Goal: Information Seeking & Learning: Learn about a topic

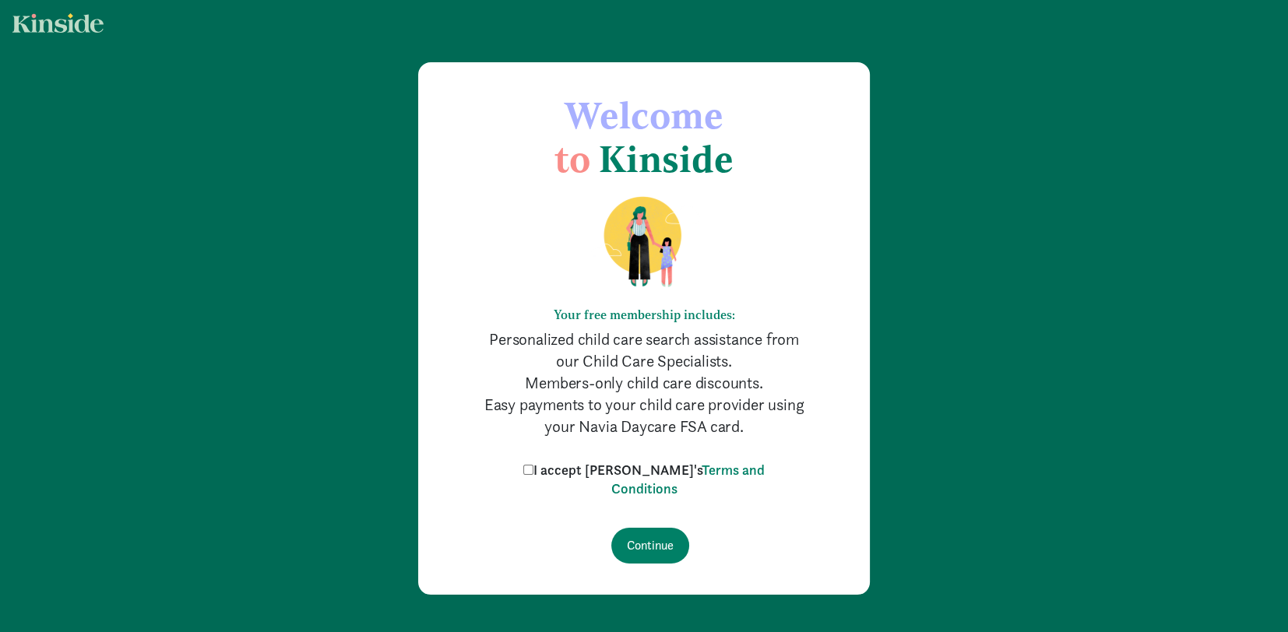
click at [534, 474] on input "I accept Kinside's Terms and Conditions" at bounding box center [528, 470] width 10 height 10
checkbox input "true"
click at [665, 551] on input "Continue" at bounding box center [650, 546] width 78 height 36
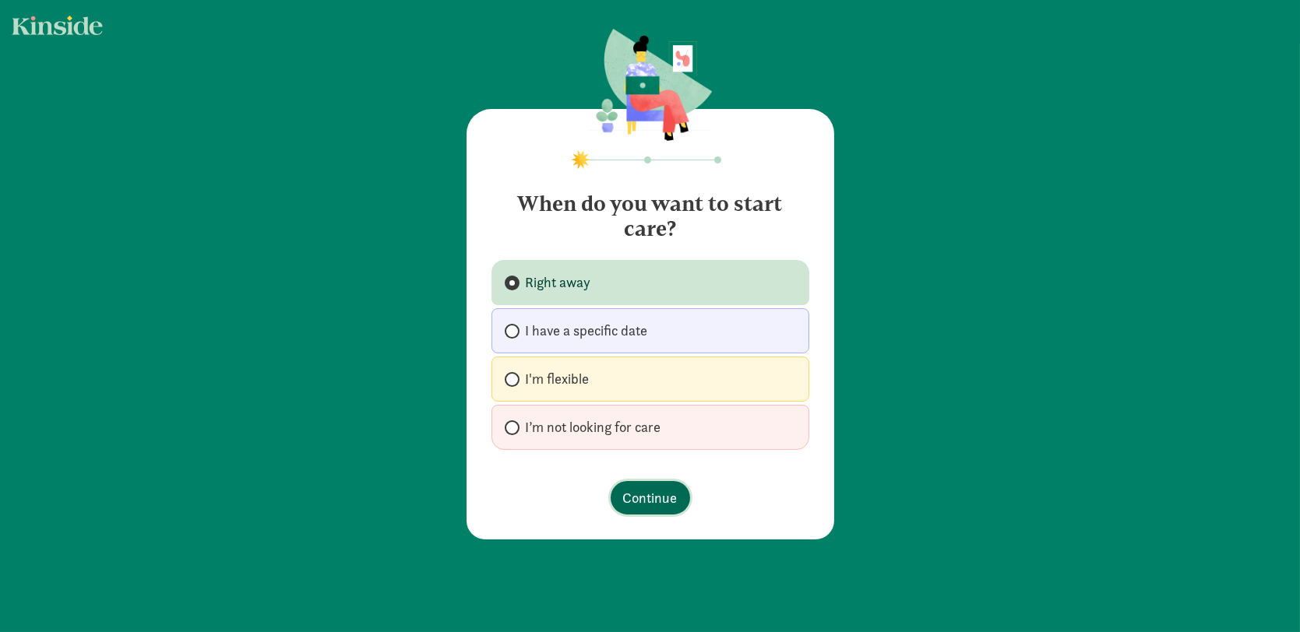
click at [654, 498] on span "Continue" at bounding box center [650, 498] width 55 height 21
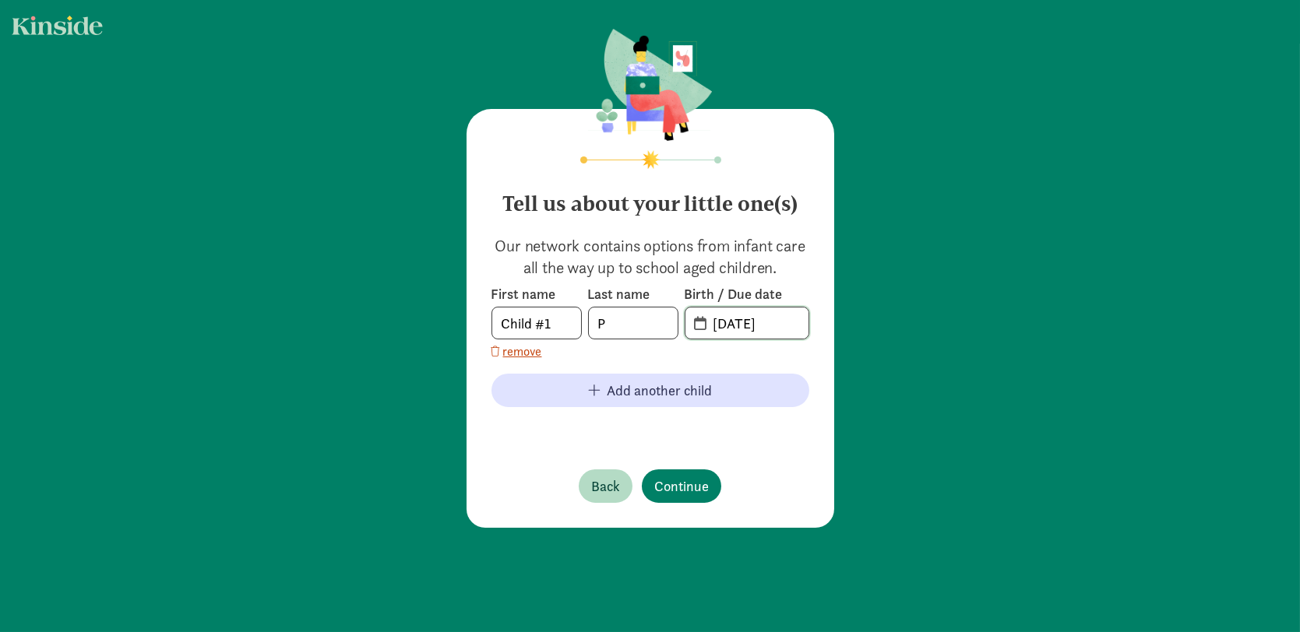
click at [758, 322] on input "[DATE]" at bounding box center [756, 323] width 104 height 31
click at [707, 321] on input "[DATE]" at bounding box center [756, 323] width 104 height 31
click at [782, 323] on input "[DATE]" at bounding box center [756, 323] width 104 height 31
type input "[DATE]"
click at [666, 482] on span "Continue" at bounding box center [681, 486] width 55 height 21
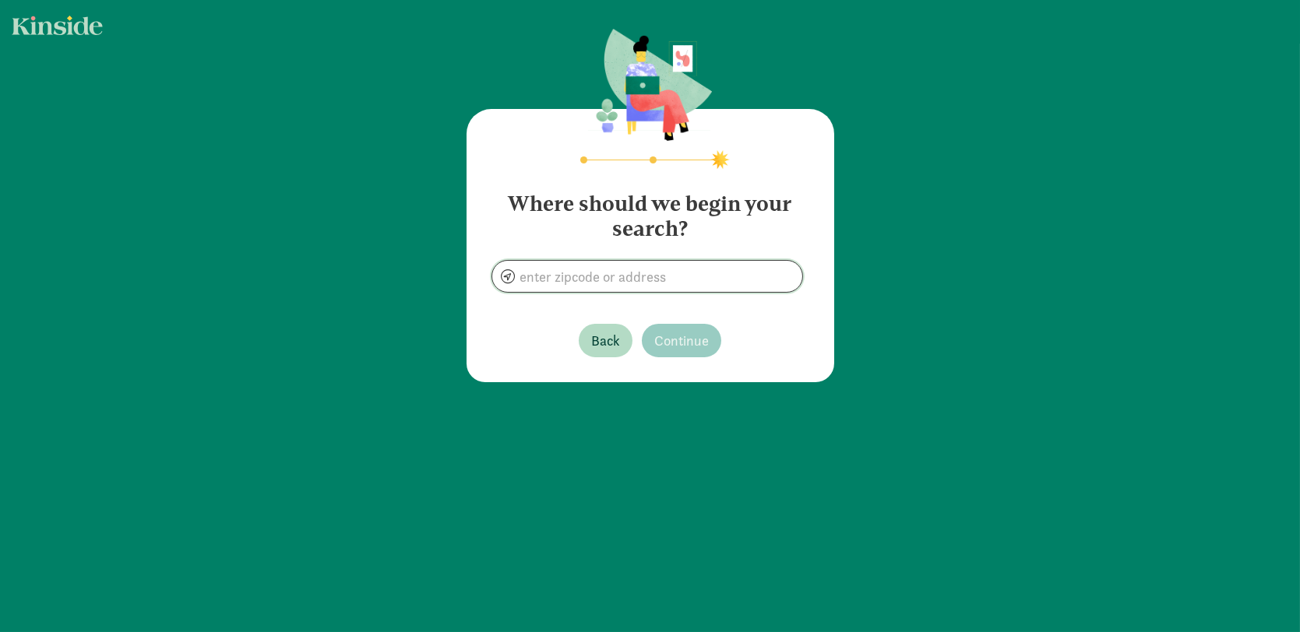
click at [597, 278] on input at bounding box center [647, 276] width 310 height 31
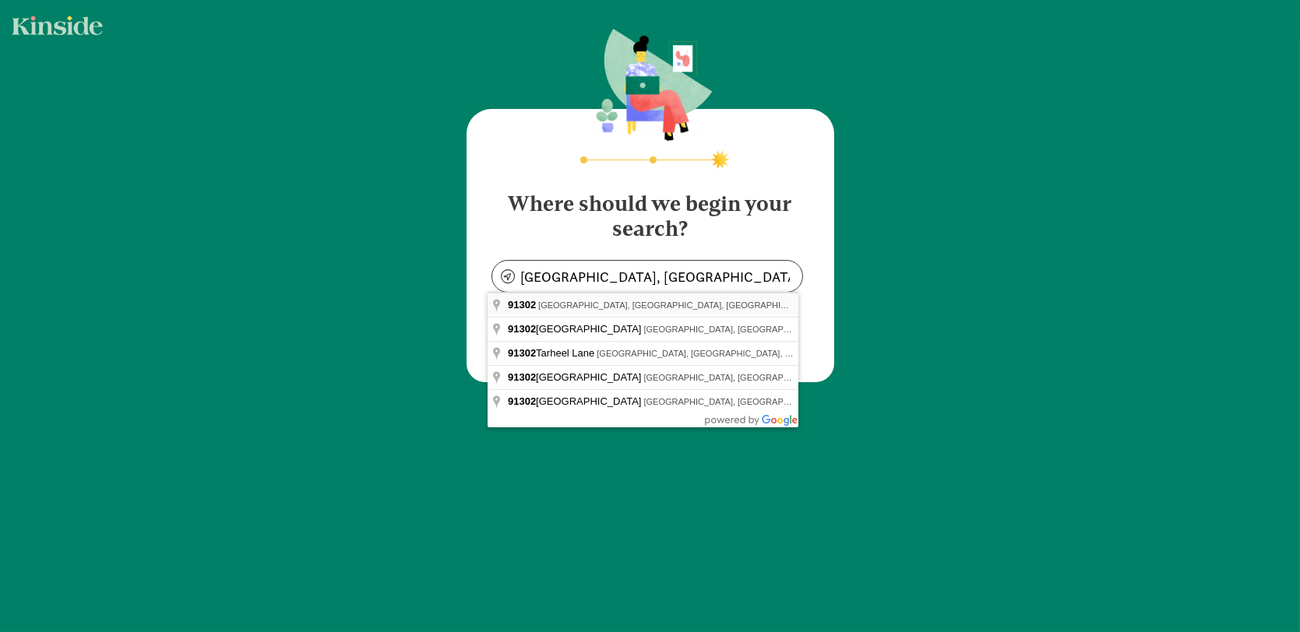
type input "[GEOGRAPHIC_DATA], [GEOGRAPHIC_DATA]"
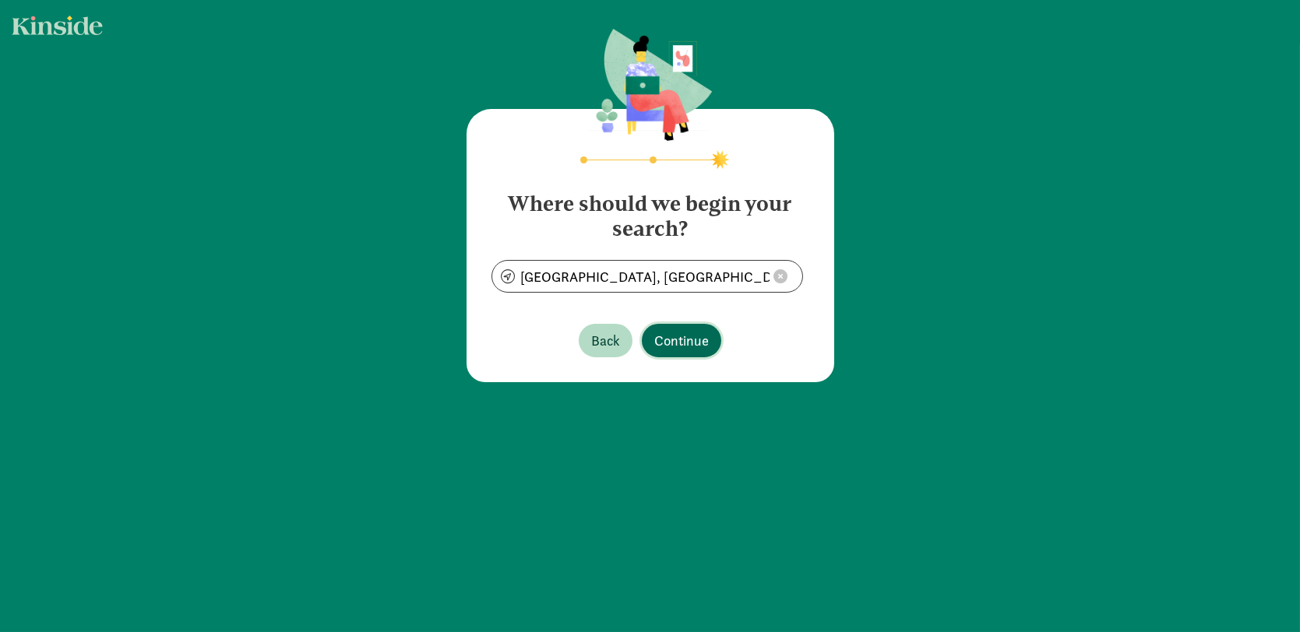
click at [677, 340] on span "Continue" at bounding box center [681, 340] width 55 height 21
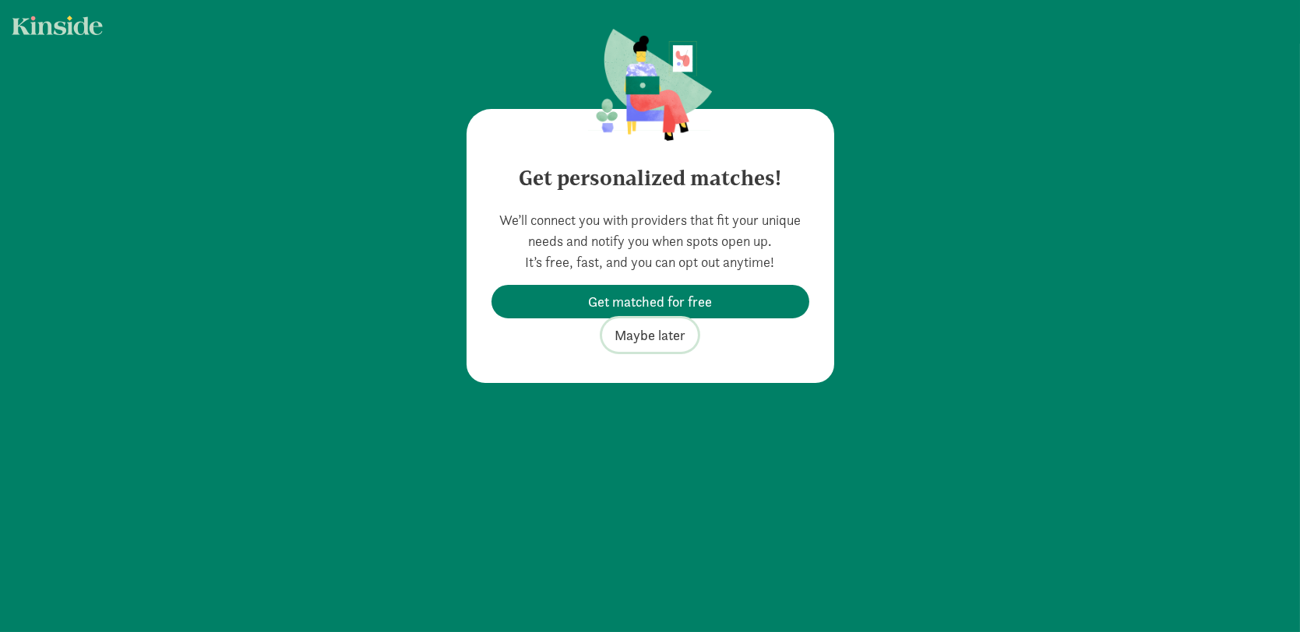
click at [653, 338] on span "Maybe later" at bounding box center [650, 335] width 71 height 21
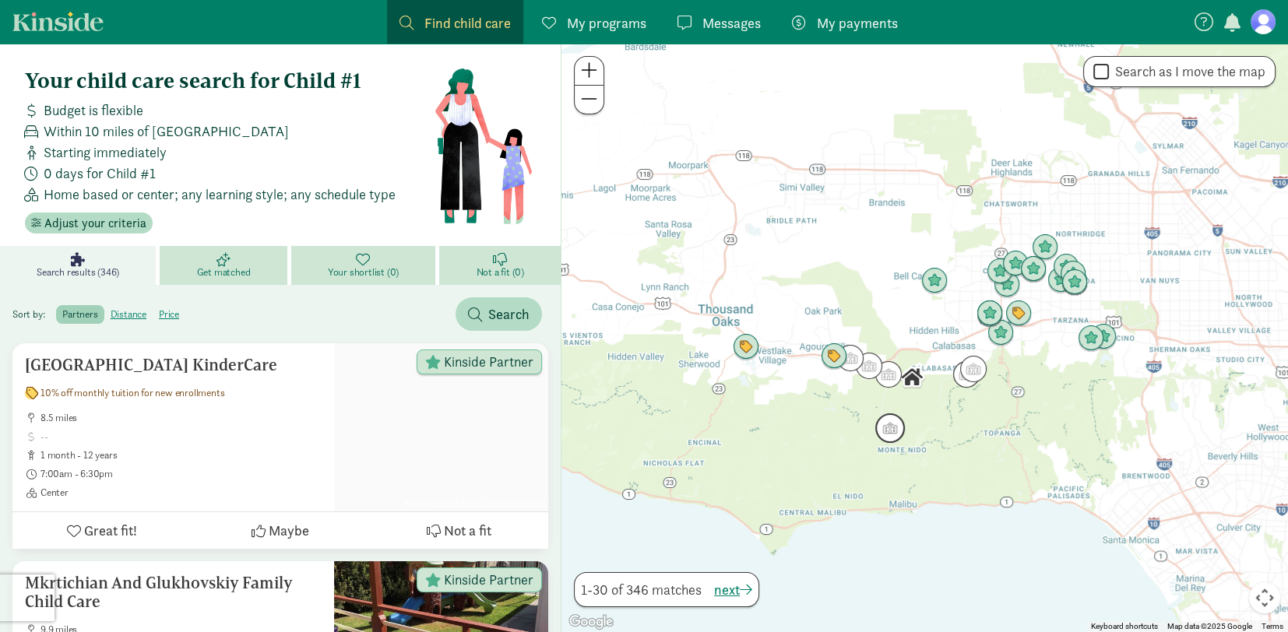
click at [890, 428] on img "Click to see details" at bounding box center [890, 428] width 42 height 42
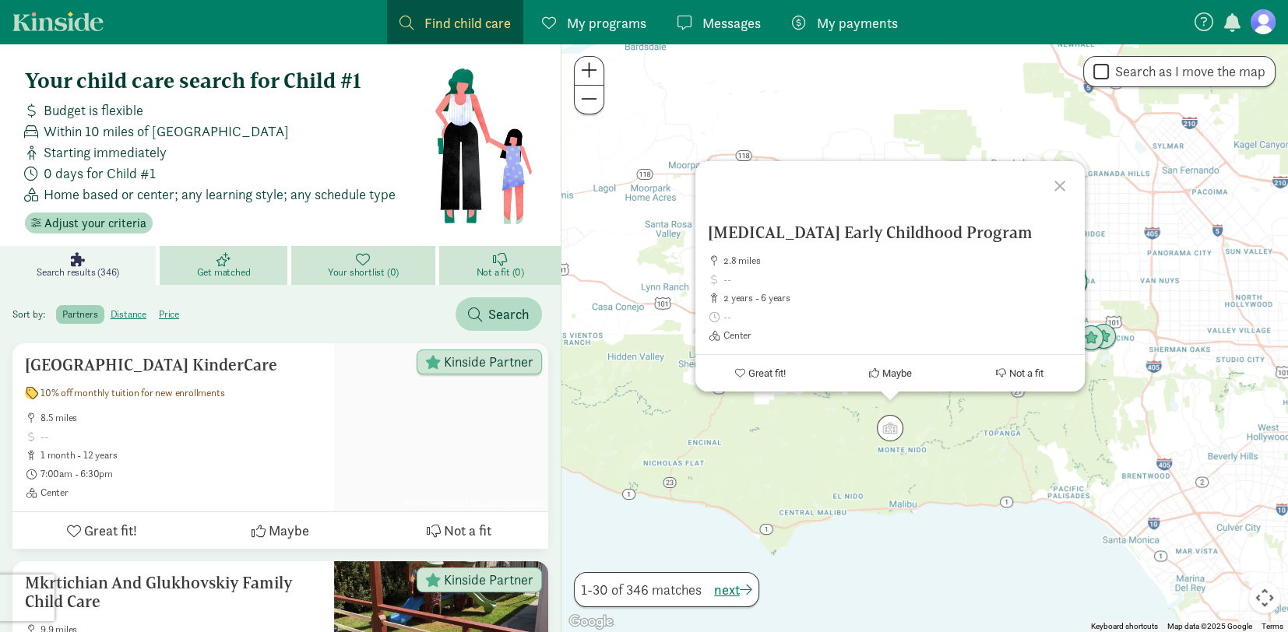
click at [858, 449] on div "[MEDICAL_DATA] Early Childhood Program 2.8 miles 2 years - 6 years Center Great…" at bounding box center [925, 338] width 727 height 589
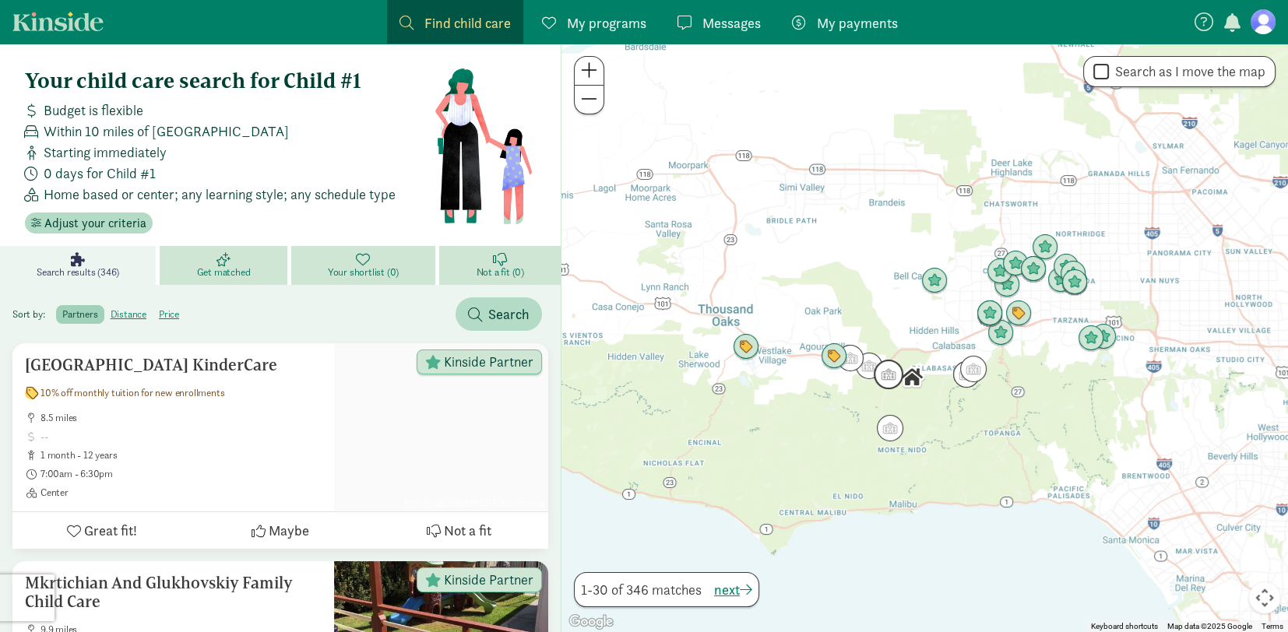
click at [894, 377] on img "Click to see details" at bounding box center [889, 375] width 42 height 42
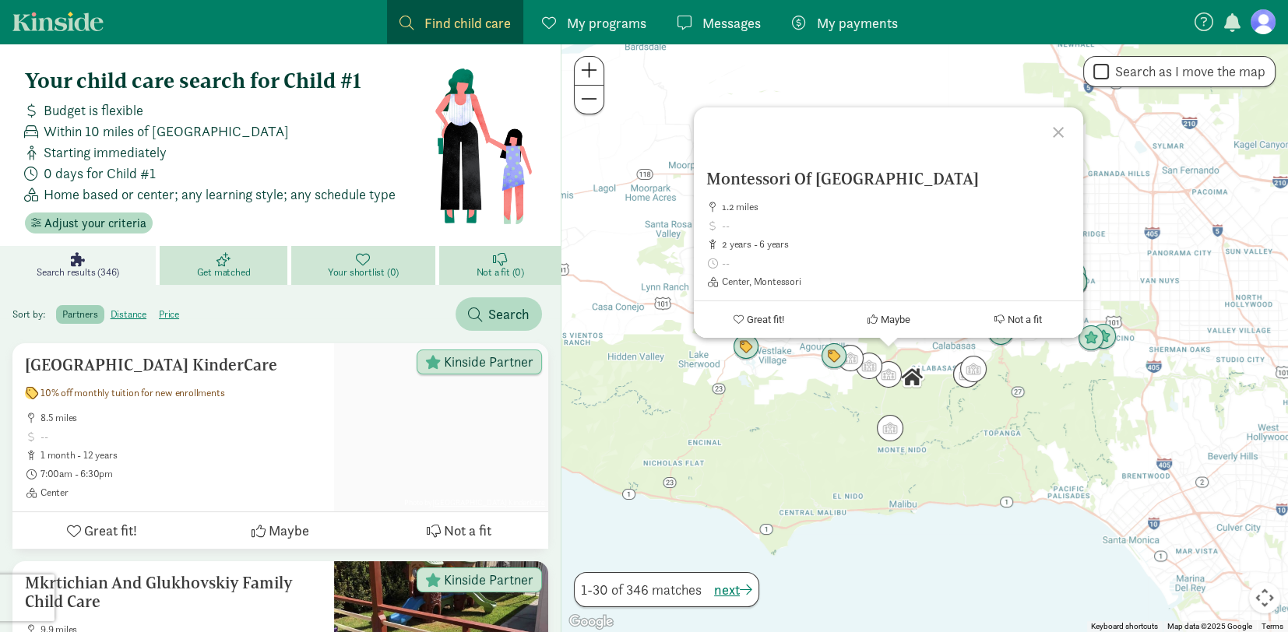
click at [916, 396] on img "Click to see details" at bounding box center [912, 377] width 39 height 39
click at [960, 376] on img "Click to see details" at bounding box center [967, 375] width 42 height 42
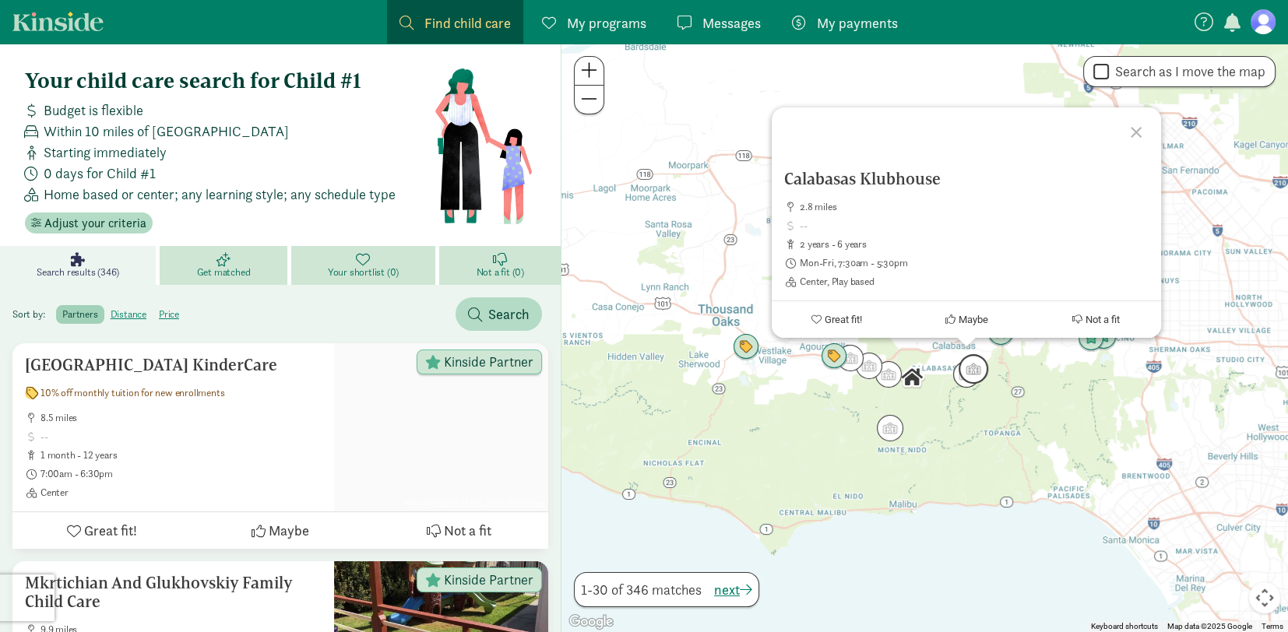
click at [976, 365] on img "Click to see details" at bounding box center [974, 369] width 42 height 42
click at [964, 407] on div "To navigate, press the arrow keys. Montessori Of Calabasas 3.1 miles up to 6 ye…" at bounding box center [925, 338] width 727 height 589
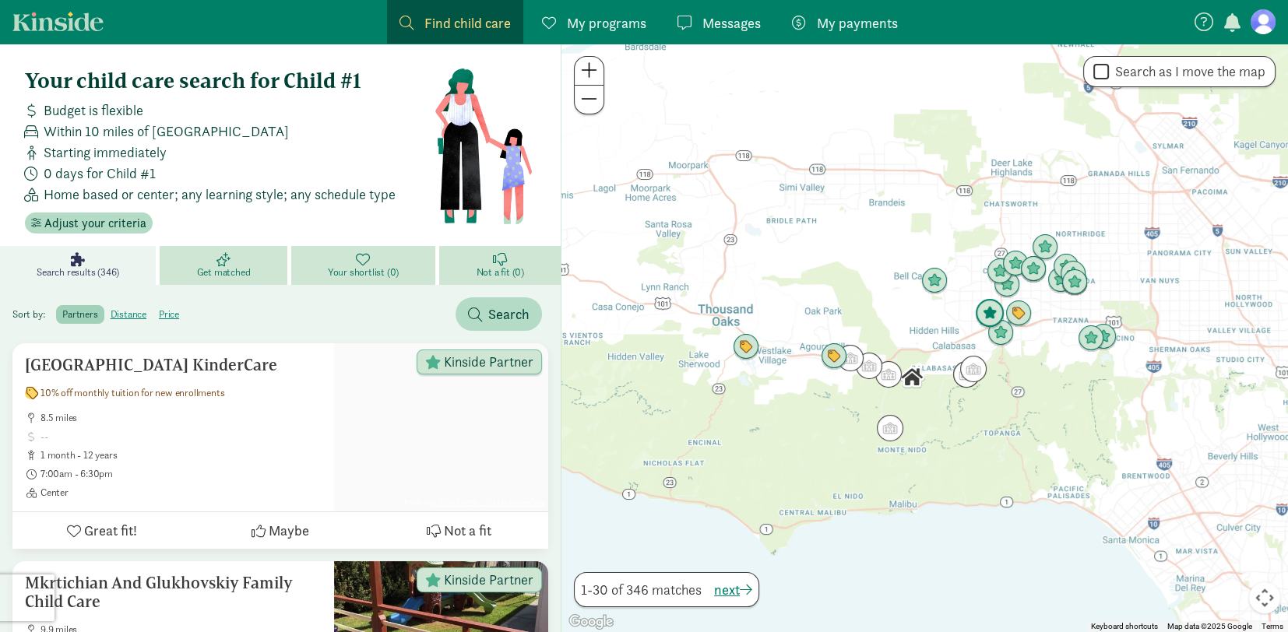
click at [982, 315] on img "Click to see details" at bounding box center [990, 314] width 42 height 42
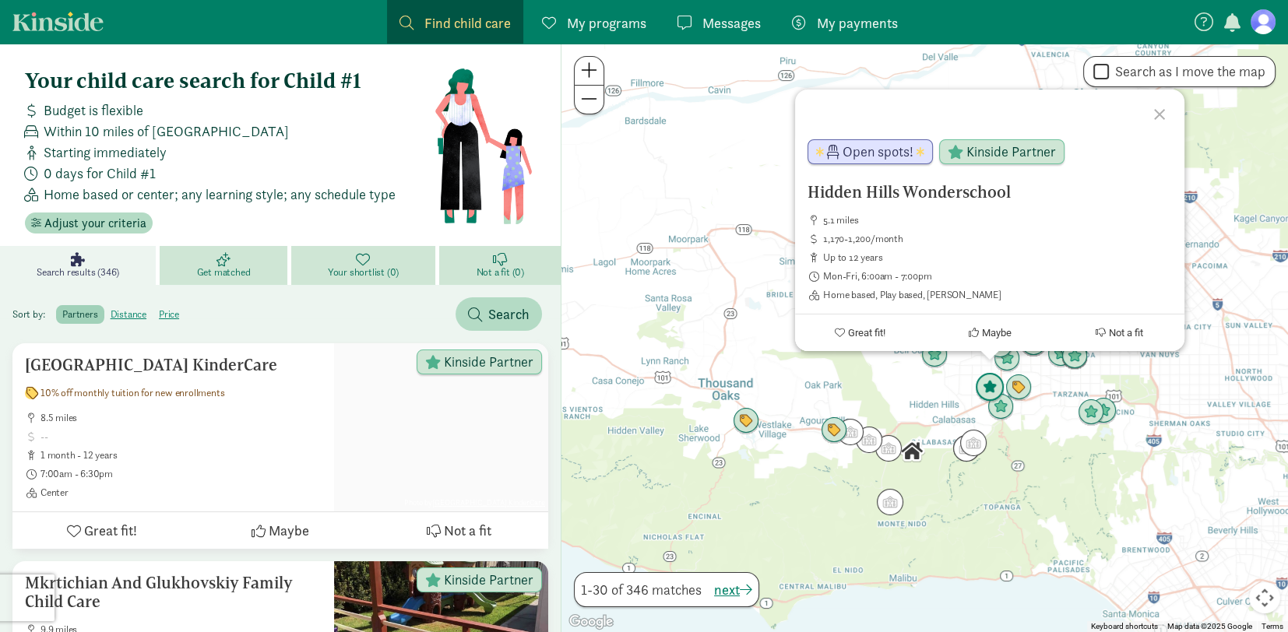
click at [999, 403] on img "Click to see details" at bounding box center [990, 388] width 42 height 42
click at [998, 400] on img "Click to see details" at bounding box center [1001, 407] width 42 height 42
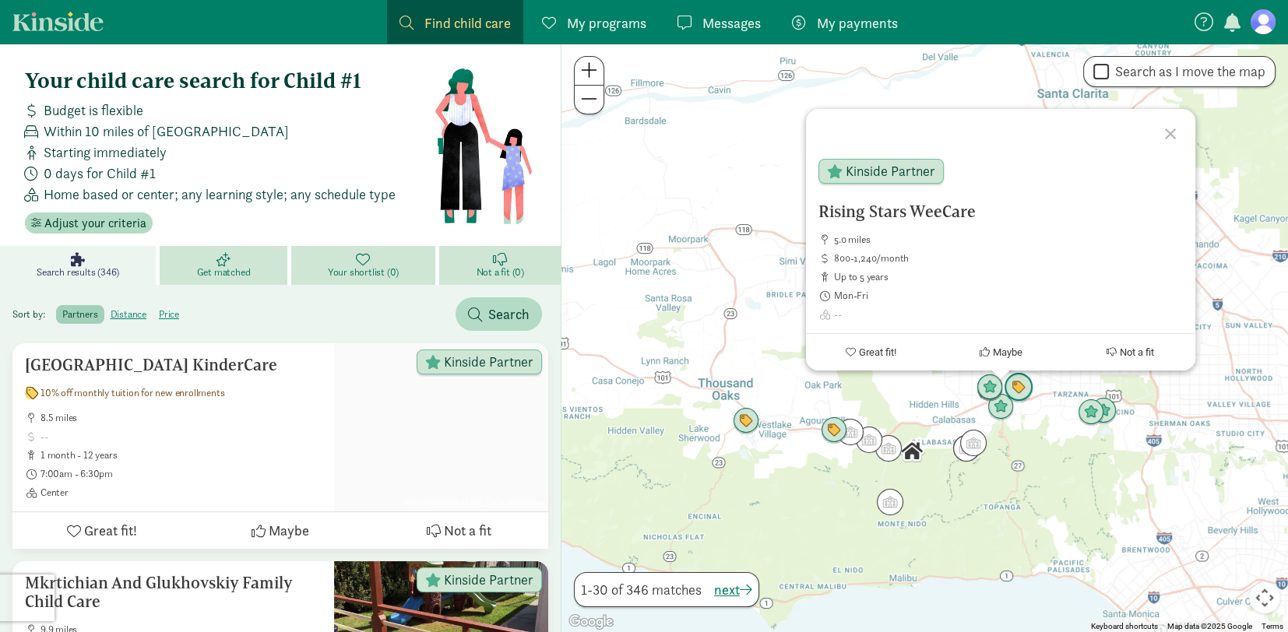
click at [1021, 386] on img "Click to see details" at bounding box center [1019, 388] width 42 height 42
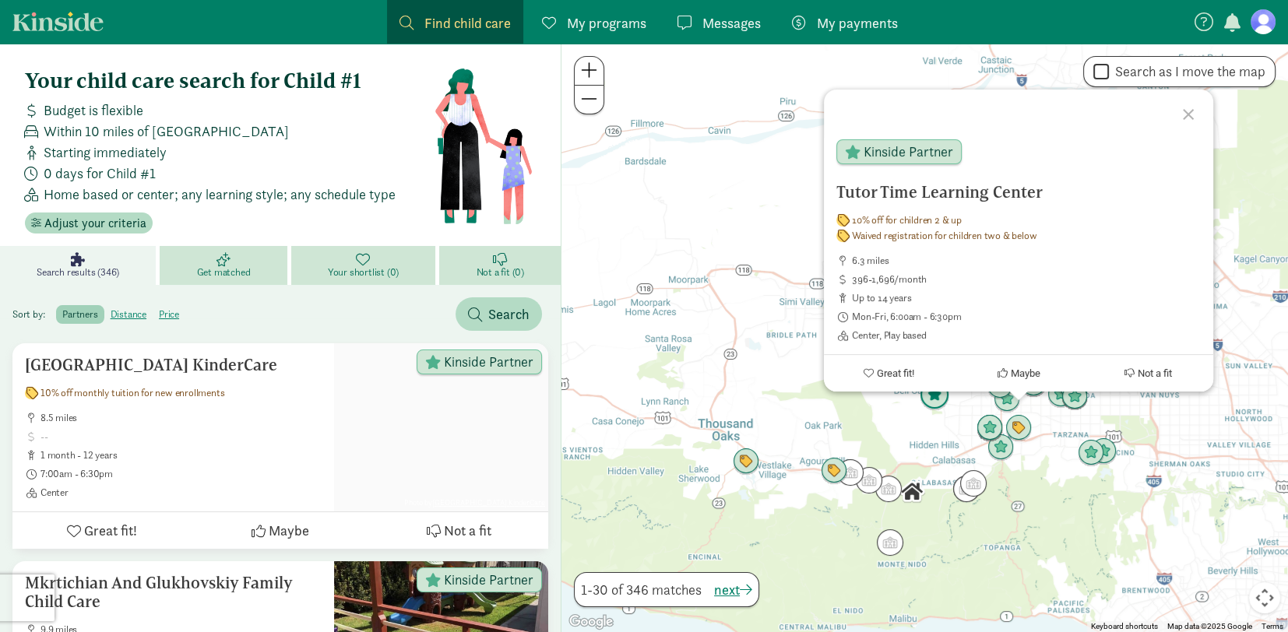
click at [946, 398] on img "Click to see details" at bounding box center [935, 396] width 42 height 42
